Goal: Navigation & Orientation: Find specific page/section

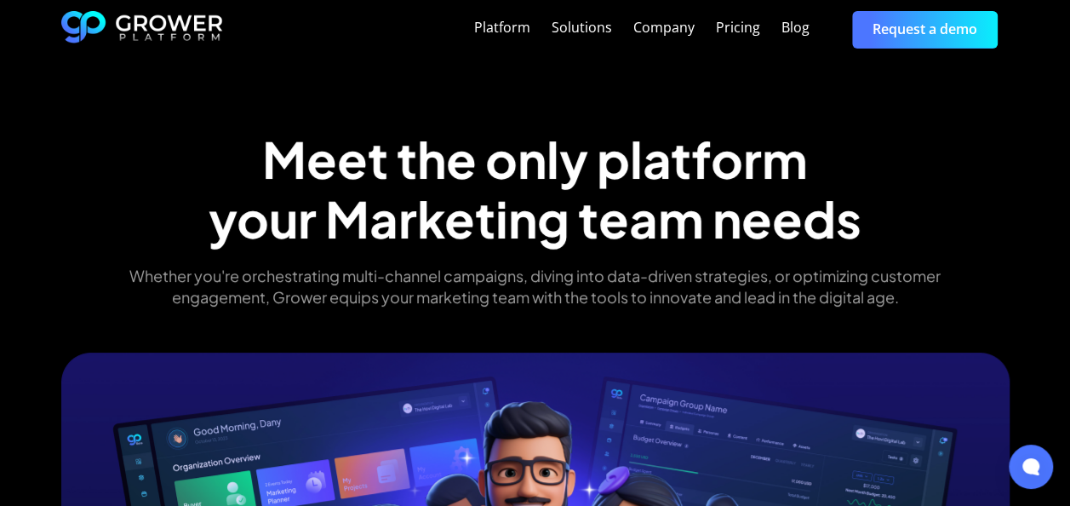
click at [79, 27] on img "home" at bounding box center [142, 29] width 162 height 37
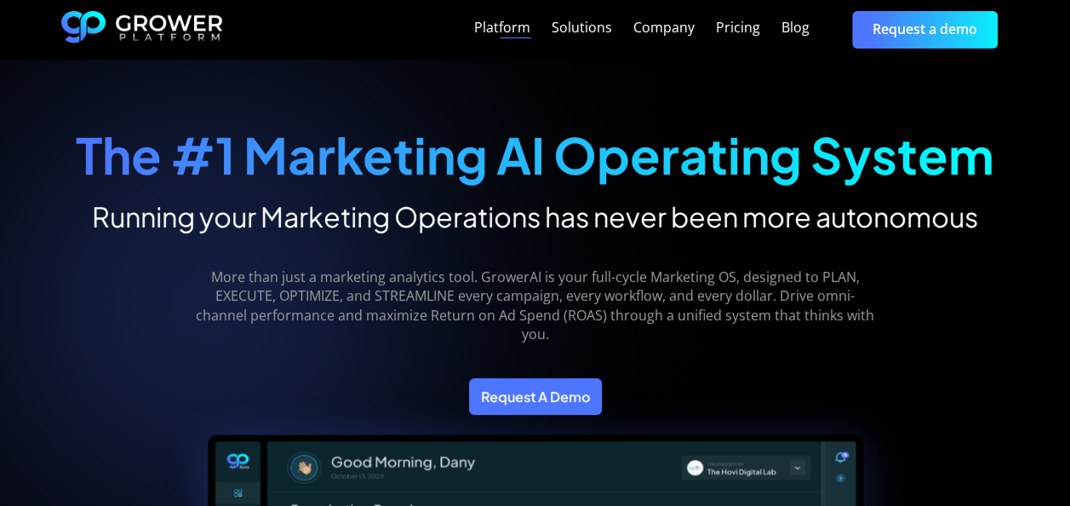
click at [516, 41] on div "Platform" at bounding box center [502, 30] width 56 height 24
click at [513, 34] on div "Platform" at bounding box center [502, 28] width 56 height 16
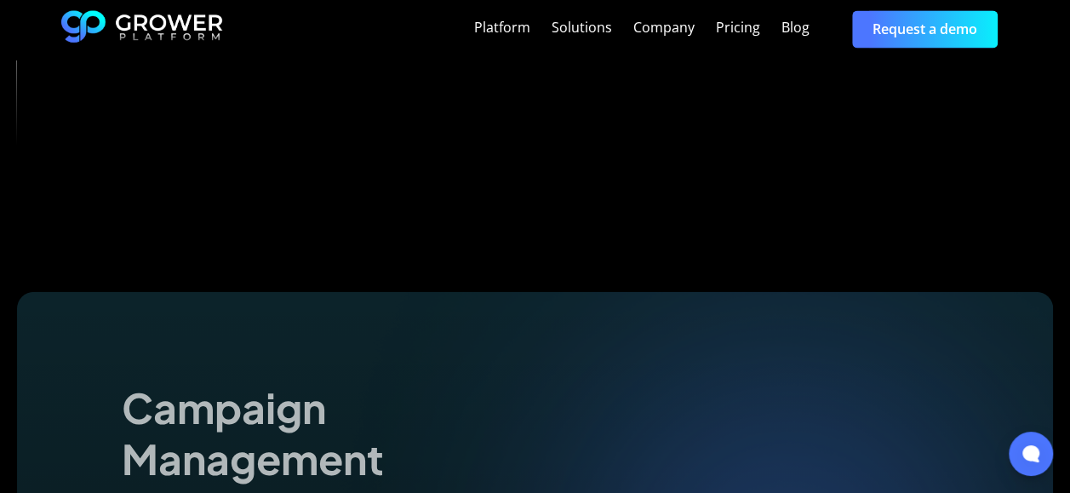
scroll to position [1827, 0]
